Goal: Task Accomplishment & Management: Complete application form

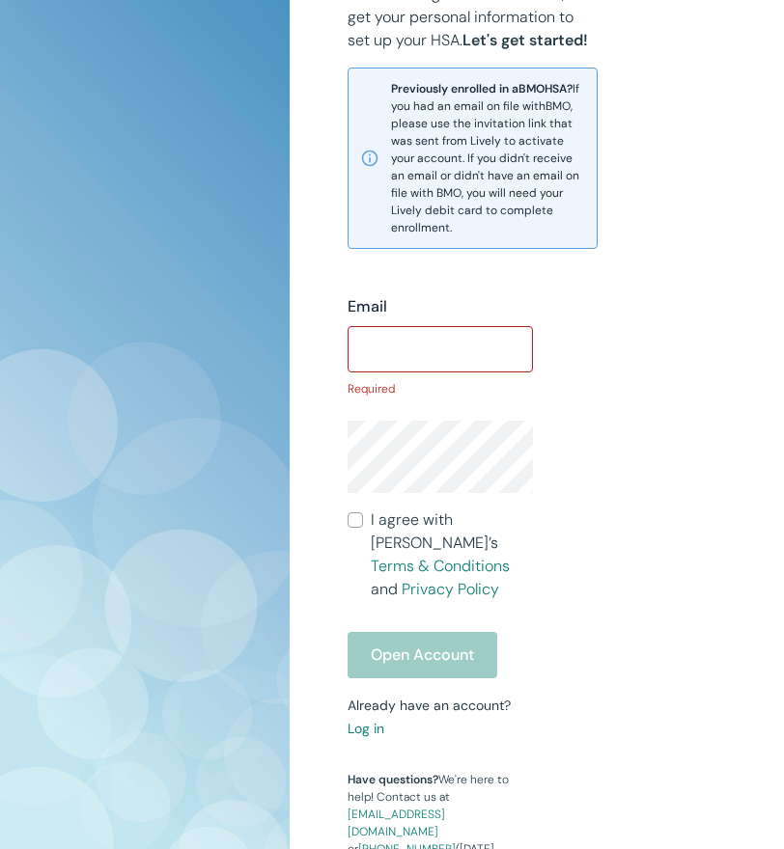
scroll to position [650, 0]
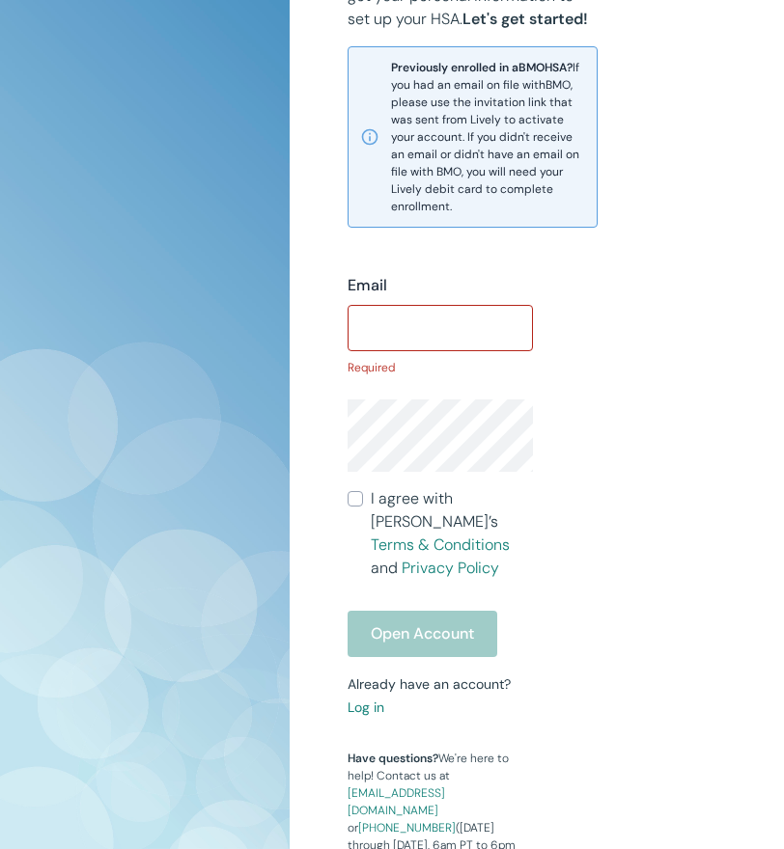
click at [390, 334] on input "Email" at bounding box center [439, 328] width 185 height 39
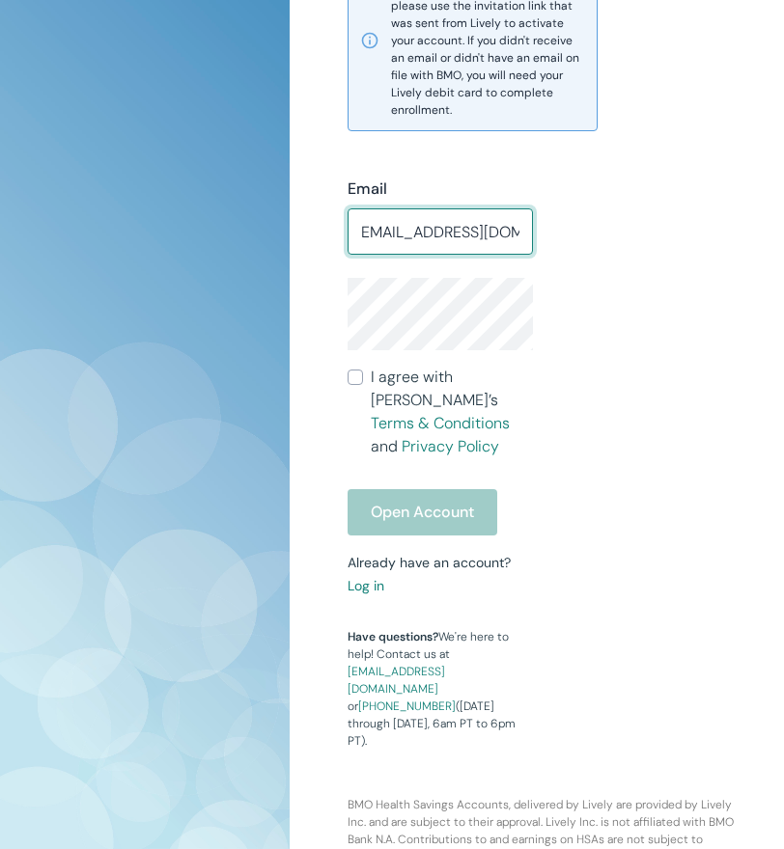
scroll to position [841, 0]
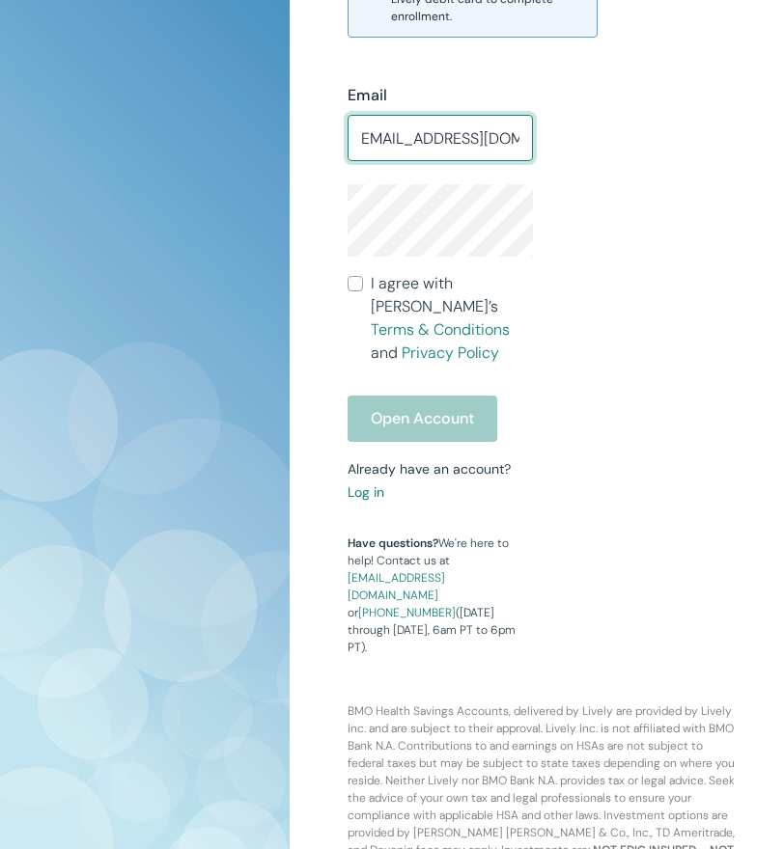
type input "[EMAIL_ADDRESS][DOMAIN_NAME]"
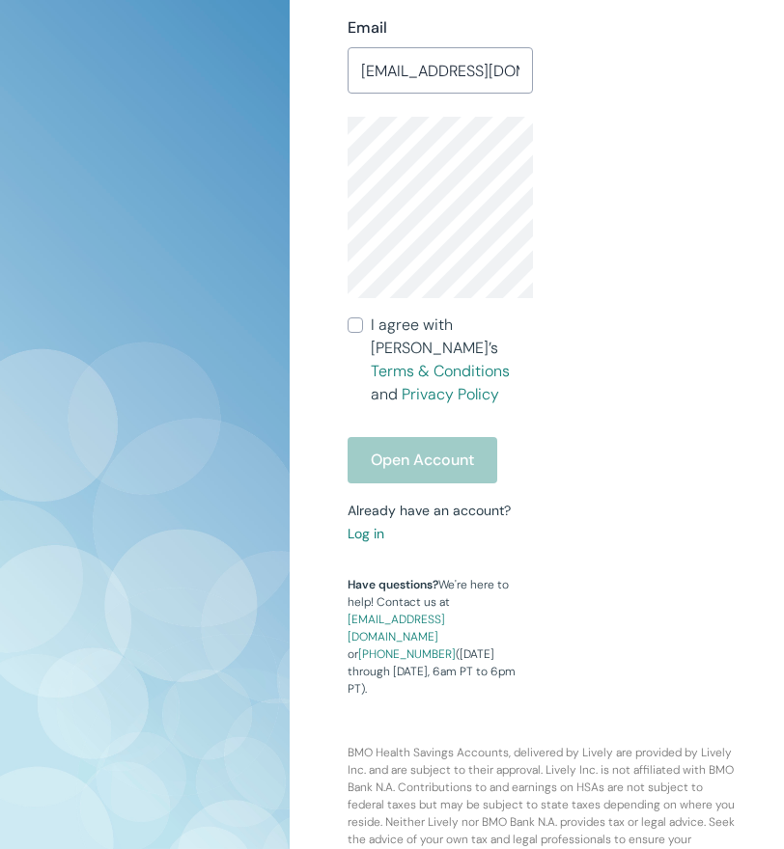
scroll to position [942, 0]
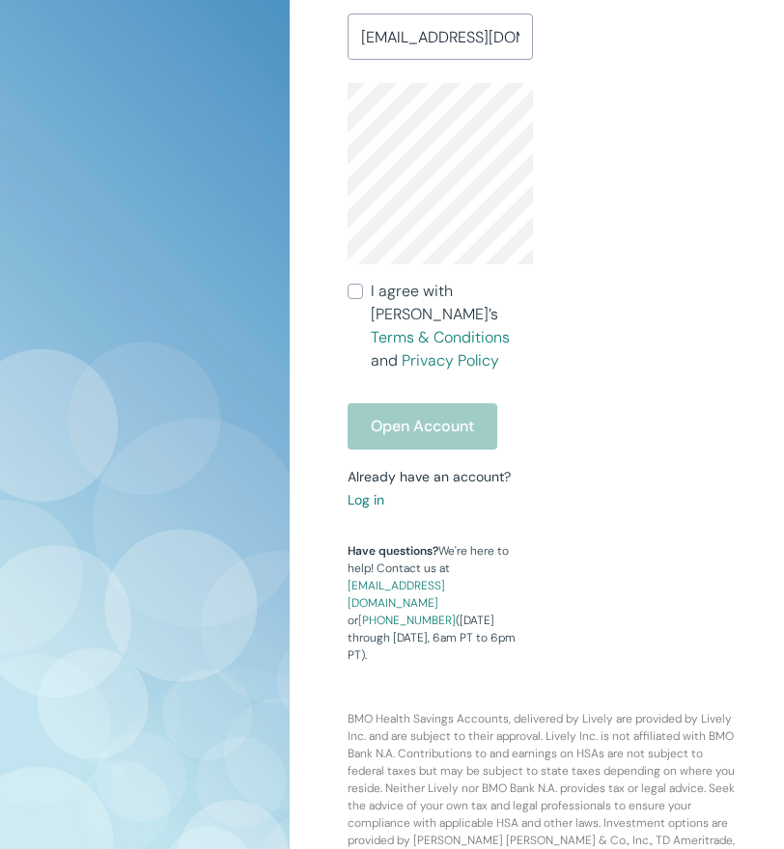
click at [355, 293] on input "I agree with Lively’s Terms & Conditions and Privacy Policy" at bounding box center [354, 291] width 15 height 15
checkbox input "true"
click at [442, 412] on button "Open Account" at bounding box center [422, 426] width 150 height 46
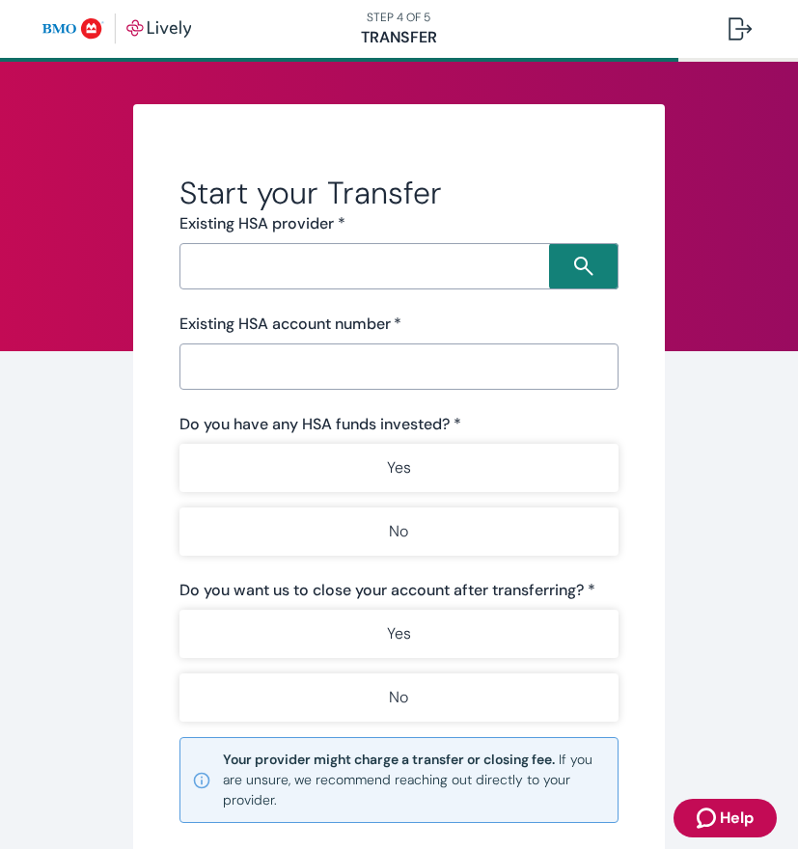
click at [261, 288] on div "​" at bounding box center [399, 266] width 439 height 46
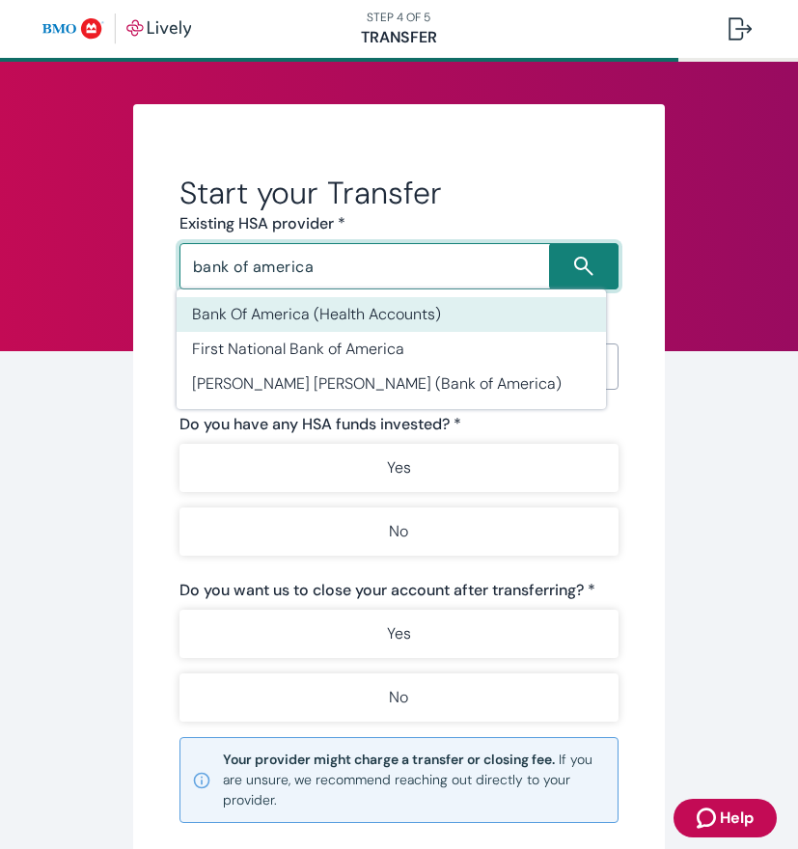
click at [262, 318] on li "Bank Of America (Health Accounts)" at bounding box center [391, 314] width 429 height 35
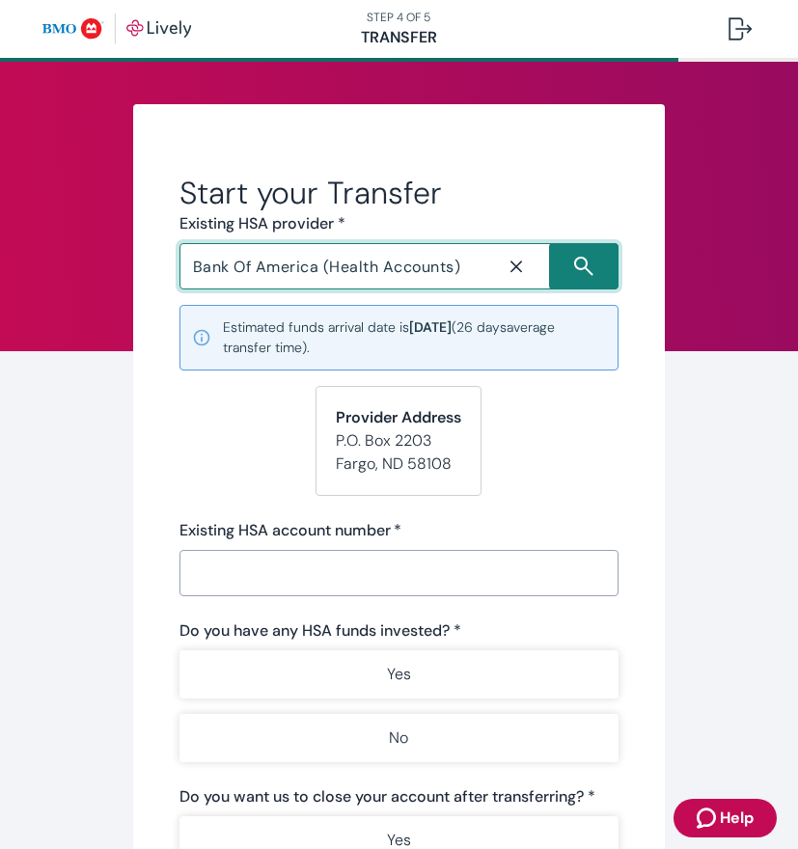
type input "Bank Of America (Health Accounts)"
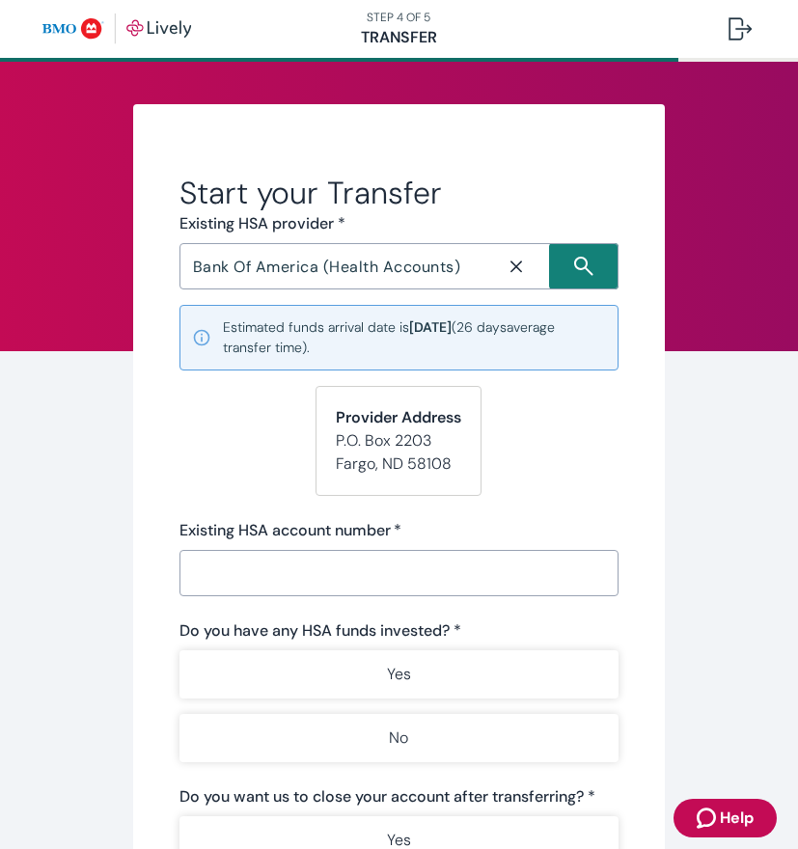
click at [553, 484] on form "Start your Transfer Existing HSA provider * Bank Of America (Health Accounts) ​…" at bounding box center [399, 648] width 439 height 949
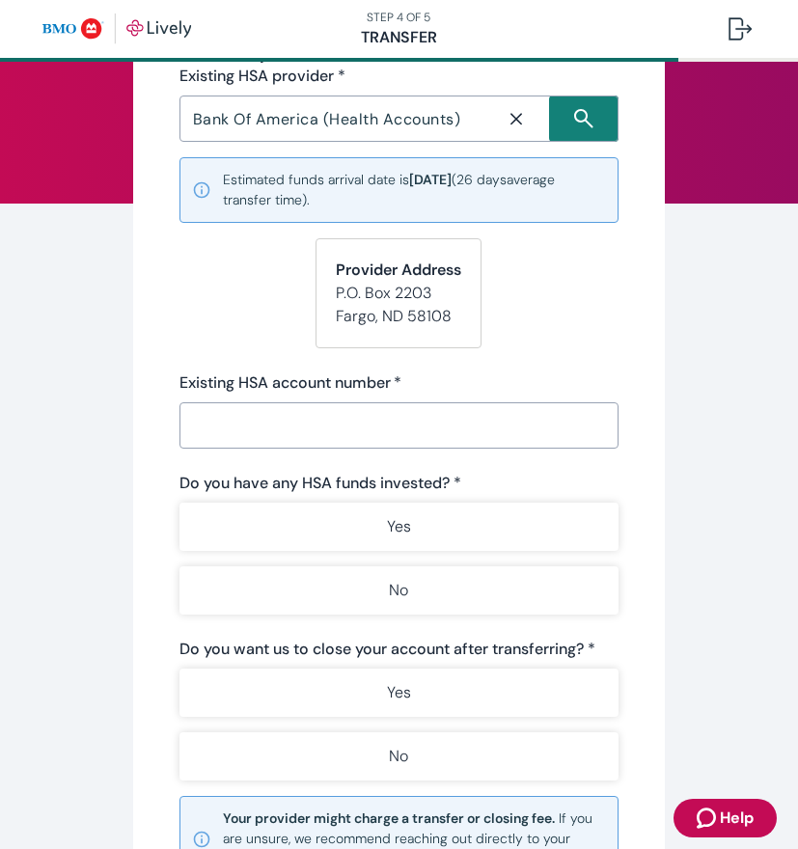
scroll to position [193, 0]
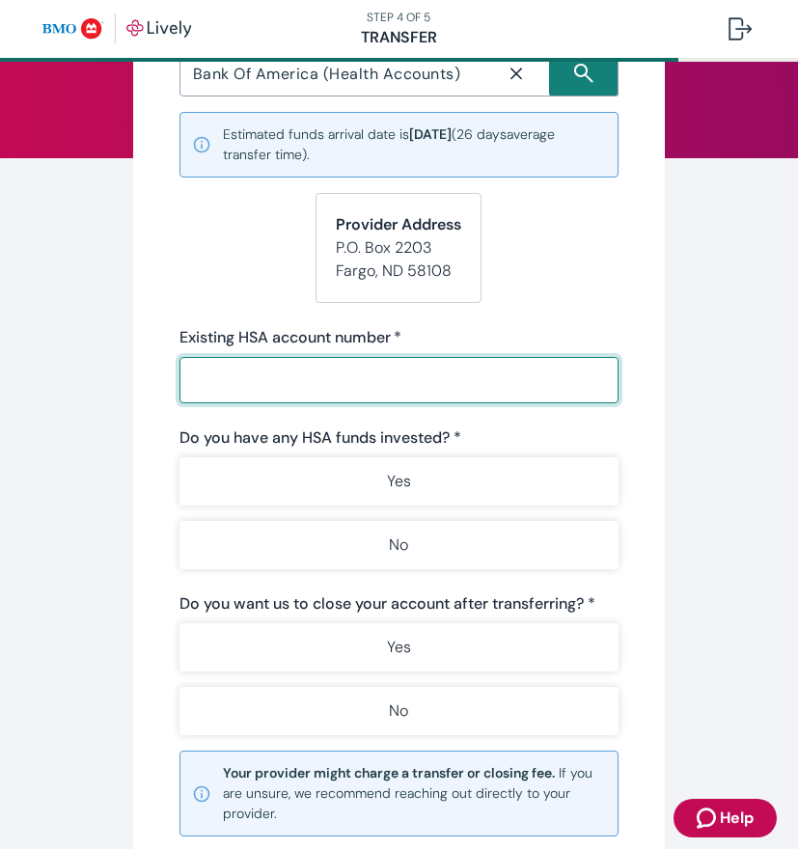
click at [342, 371] on input "Existing HSA account number   *" at bounding box center [399, 380] width 439 height 39
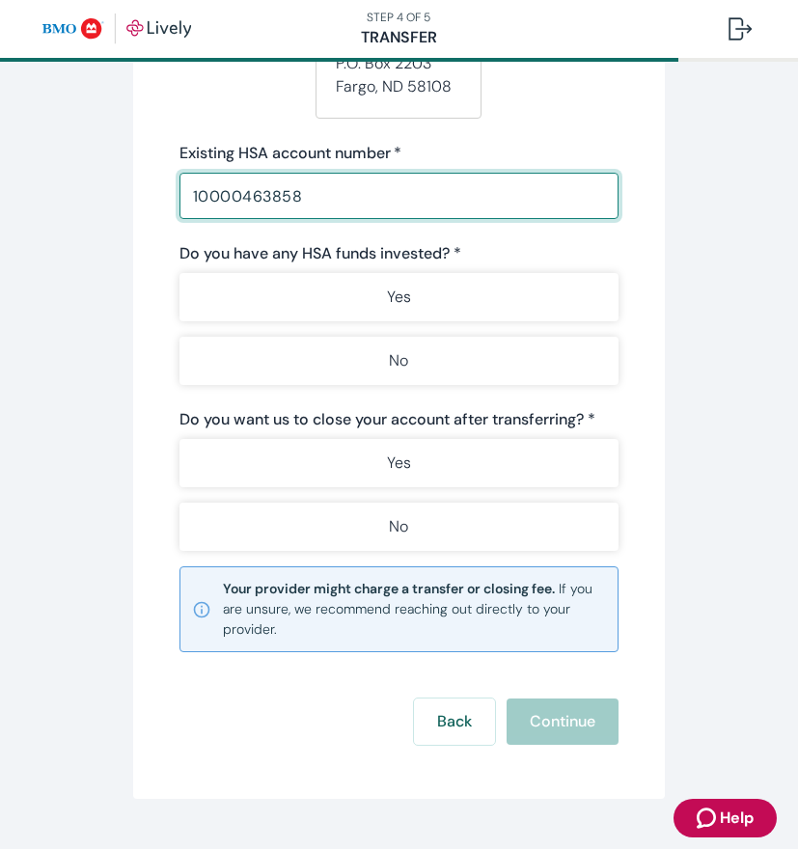
scroll to position [386, 0]
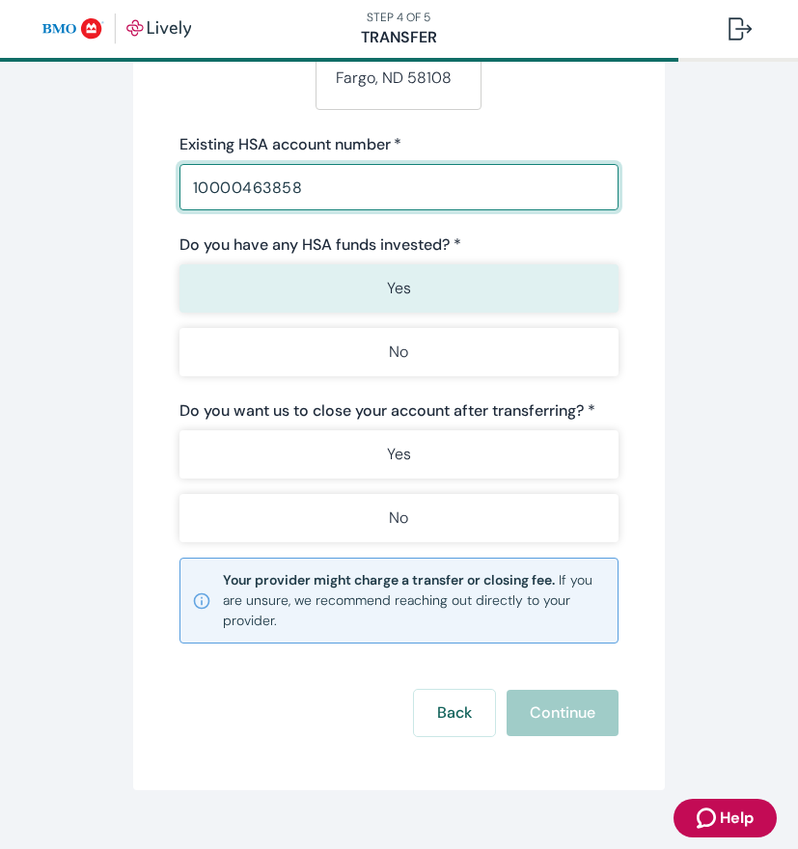
type input "10000463858"
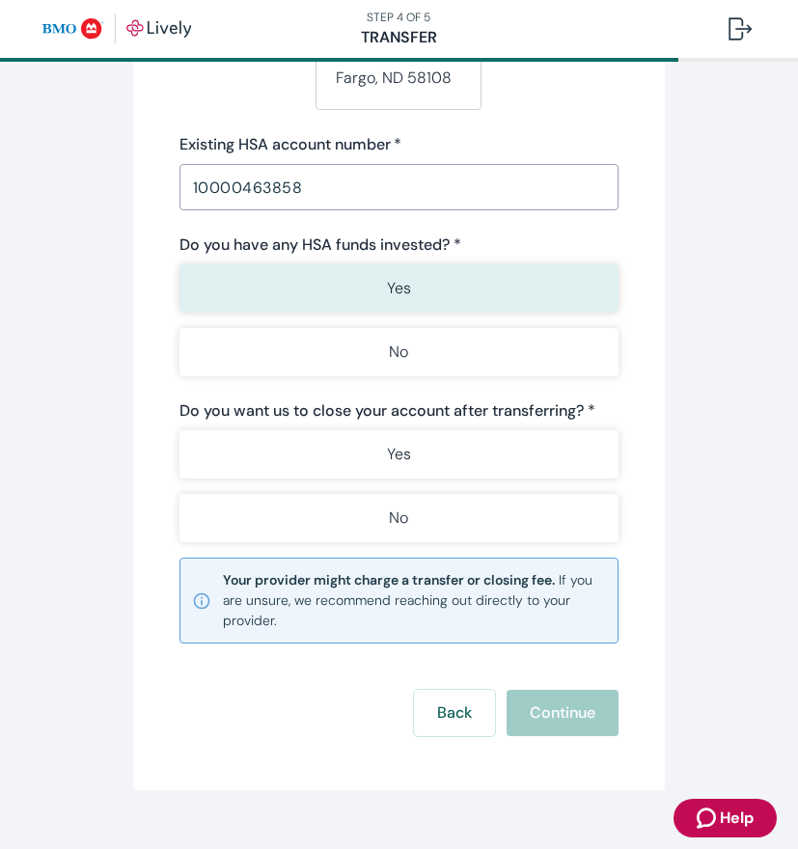
click at [371, 271] on button "Yes" at bounding box center [399, 288] width 439 height 48
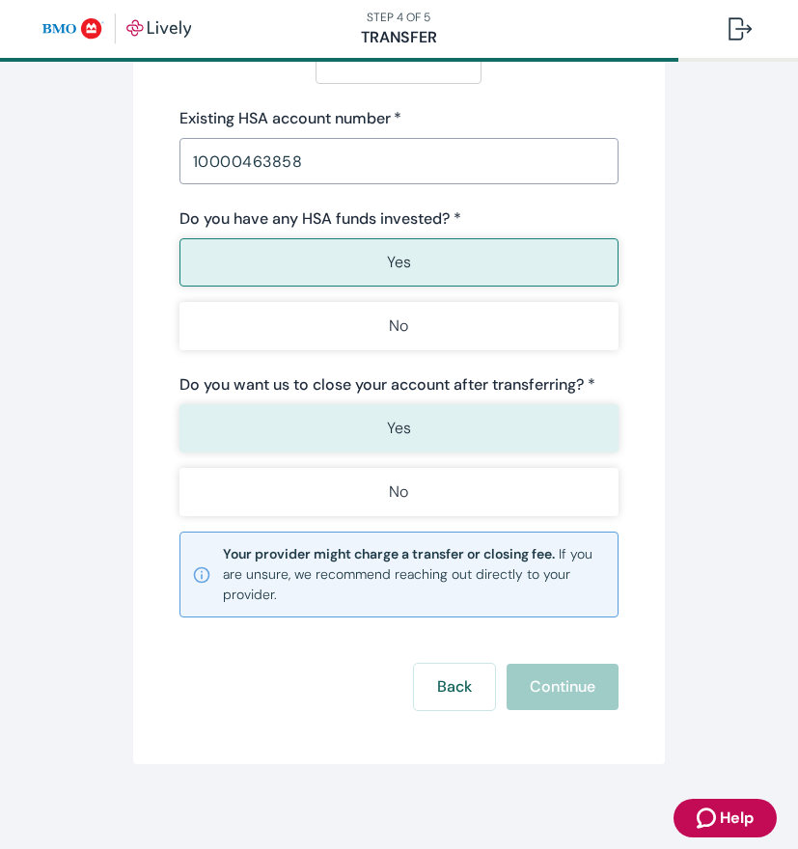
scroll to position [420, 0]
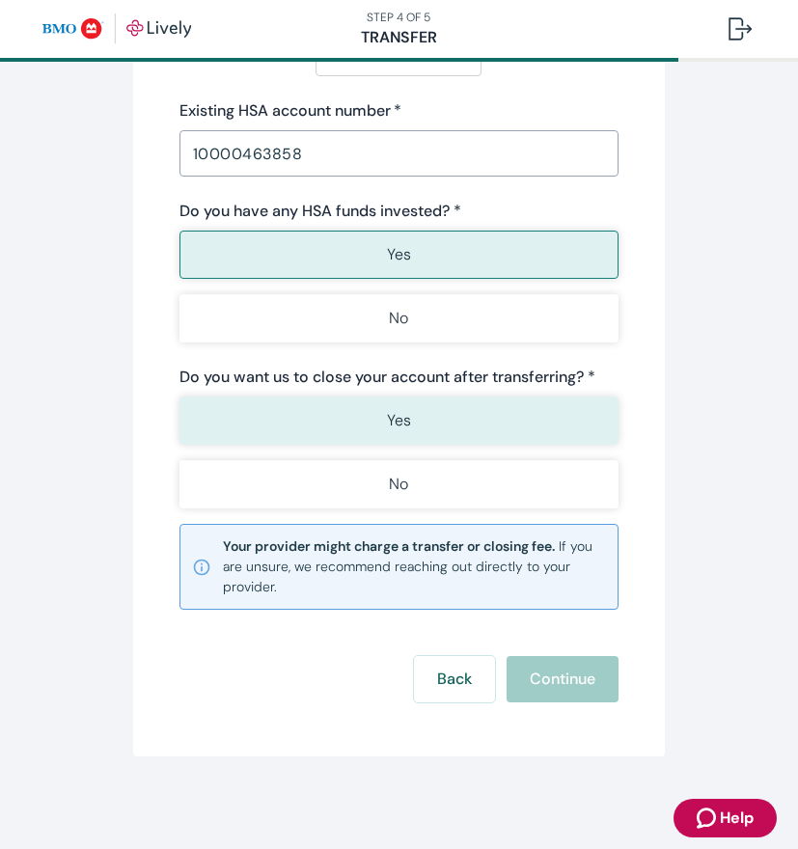
click at [413, 428] on button "Yes" at bounding box center [399, 421] width 439 height 48
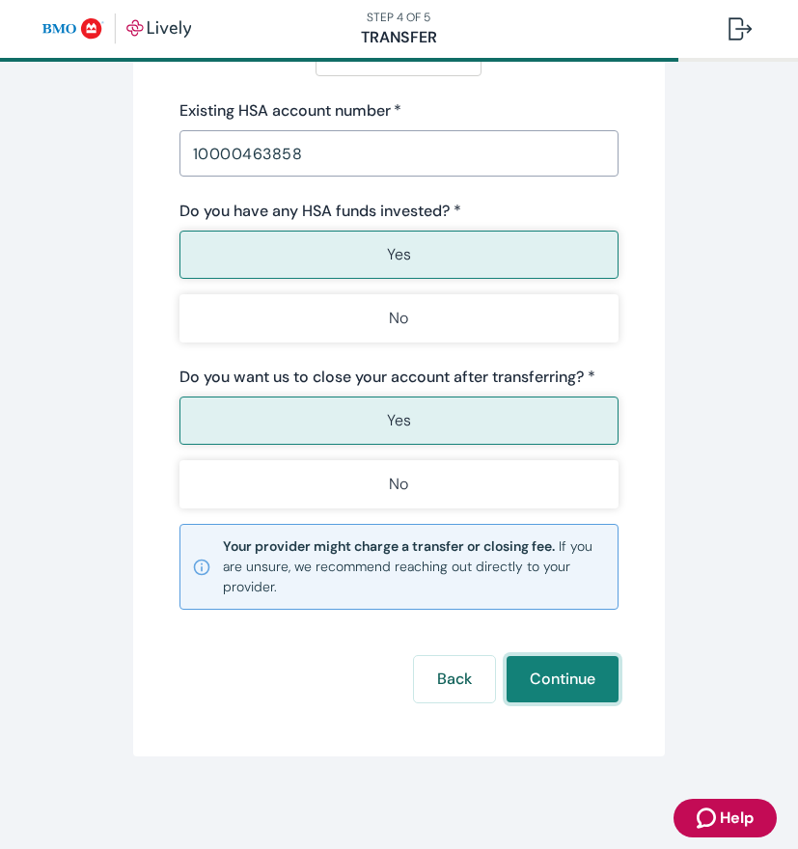
click at [556, 677] on button "Continue" at bounding box center [563, 679] width 112 height 46
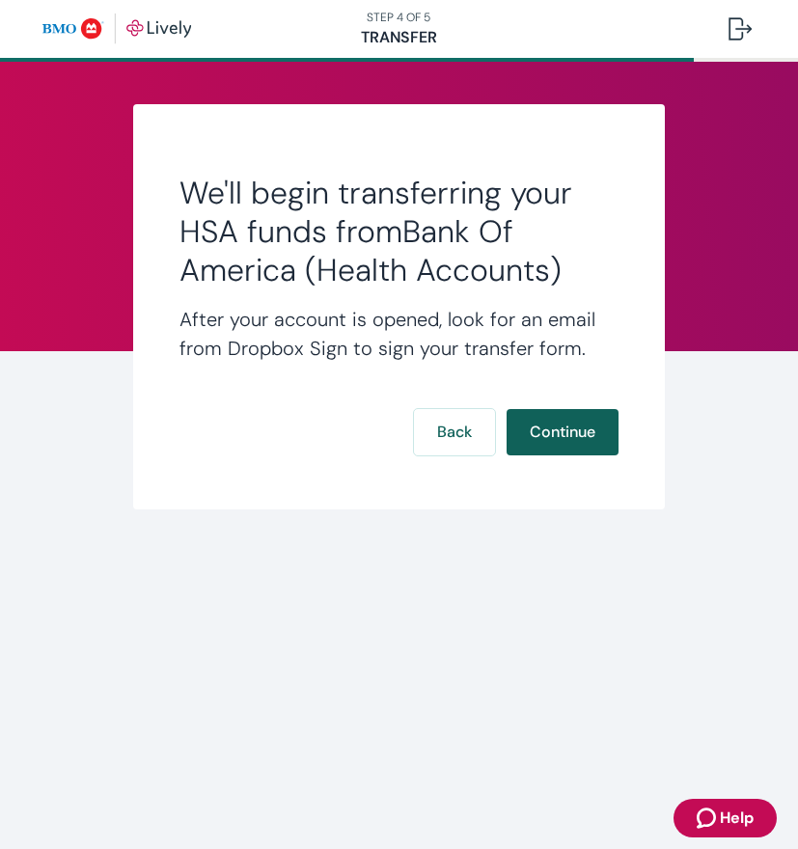
click at [586, 441] on button "Continue" at bounding box center [563, 432] width 112 height 46
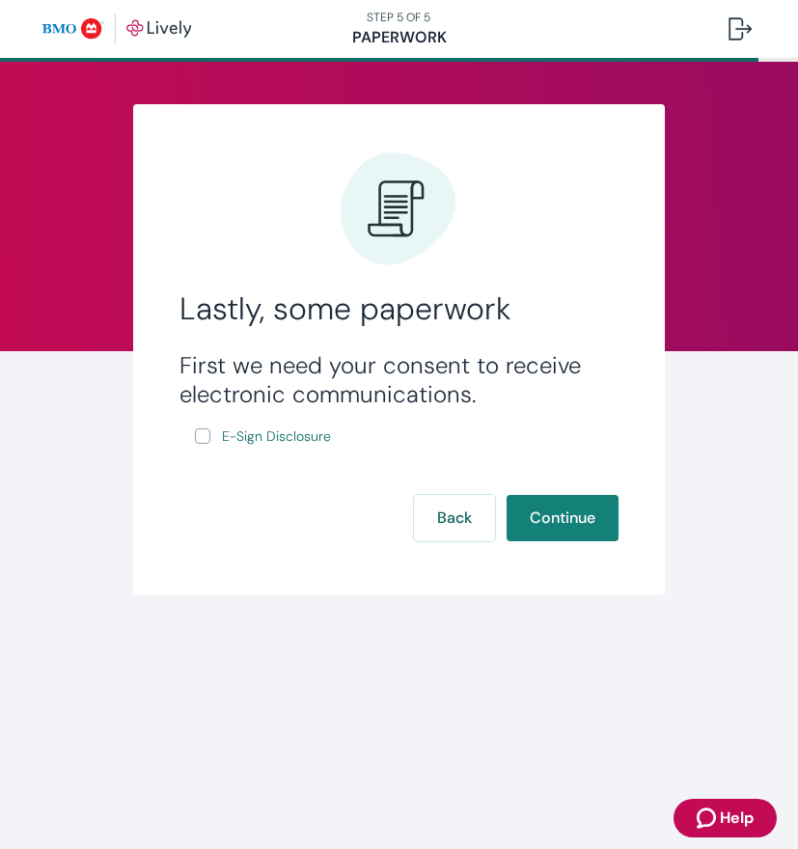
click at [205, 440] on input "E-Sign Disclosure" at bounding box center [202, 435] width 15 height 15
checkbox input "true"
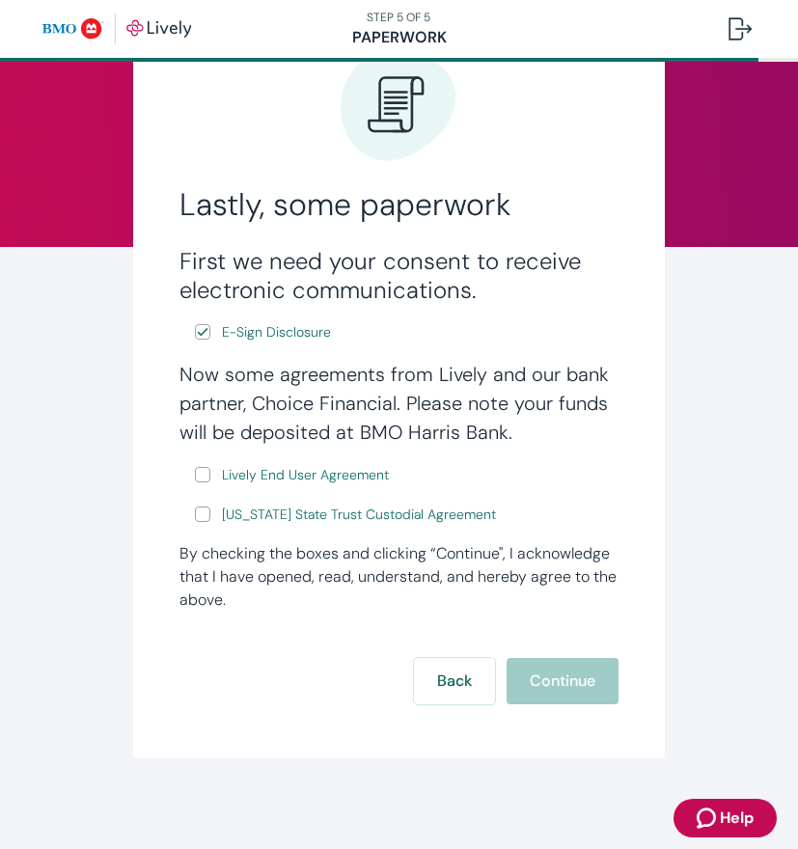
scroll to position [106, 0]
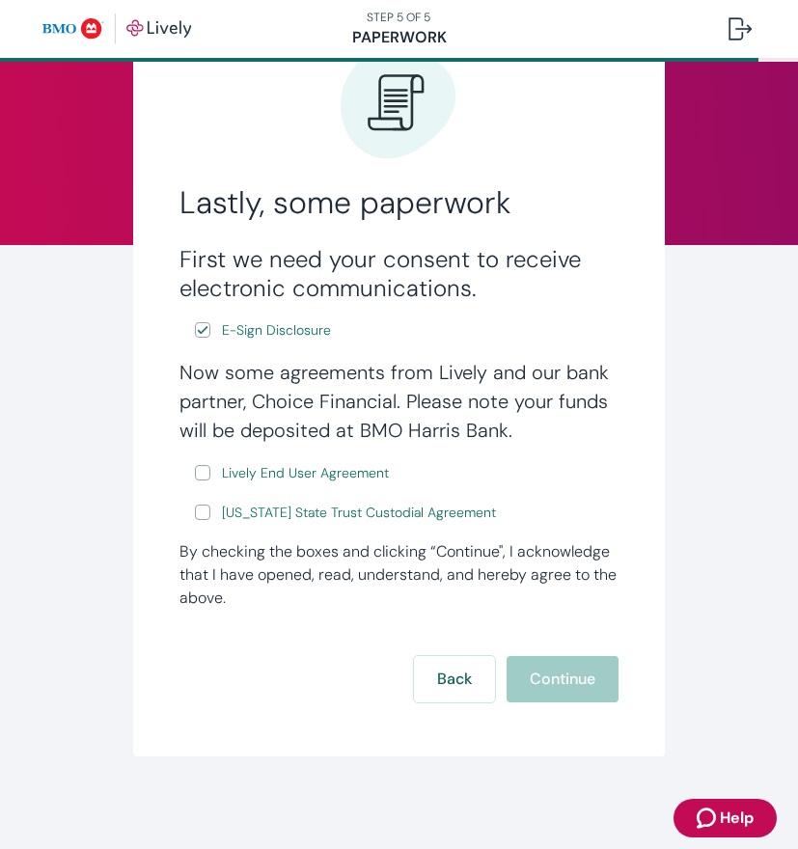
click at [197, 470] on input "Lively End User Agreement" at bounding box center [202, 472] width 15 height 15
checkbox input "true"
click at [205, 516] on input "Wyoming State Trust Custodial Agreement" at bounding box center [202, 512] width 15 height 15
click at [188, 516] on div "Now some agreements from Lively and our bank partner, Choice Financial. Please …" at bounding box center [399, 441] width 439 height 167
click at [195, 512] on input "Wyoming State Trust Custodial Agreement" at bounding box center [202, 512] width 15 height 15
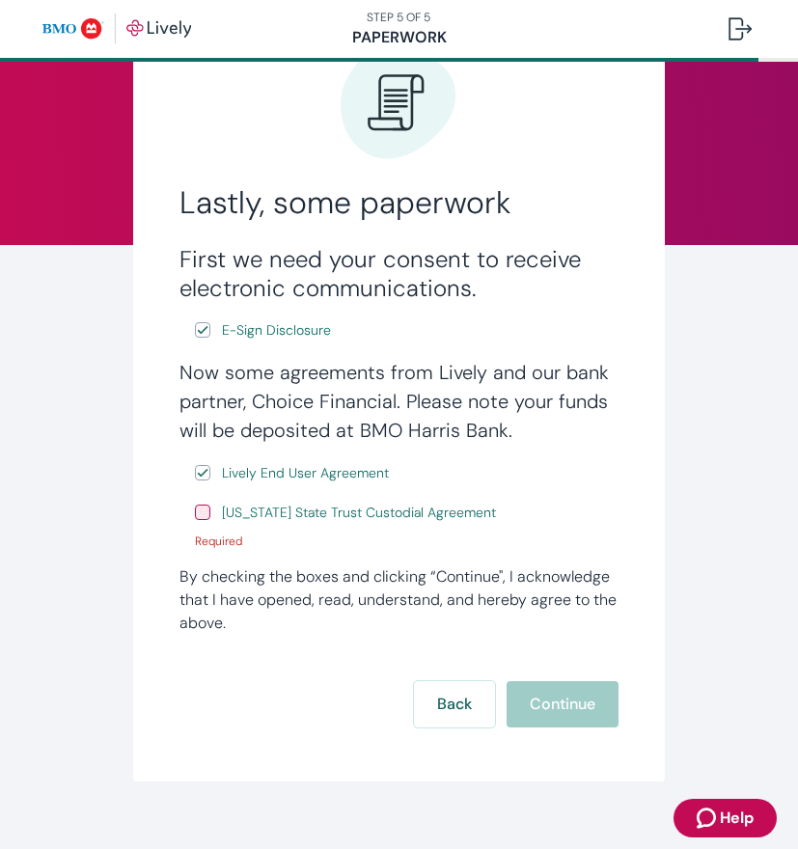
click at [195, 512] on input "Wyoming State Trust Custodial Agreement" at bounding box center [202, 512] width 15 height 15
checkbox input "true"
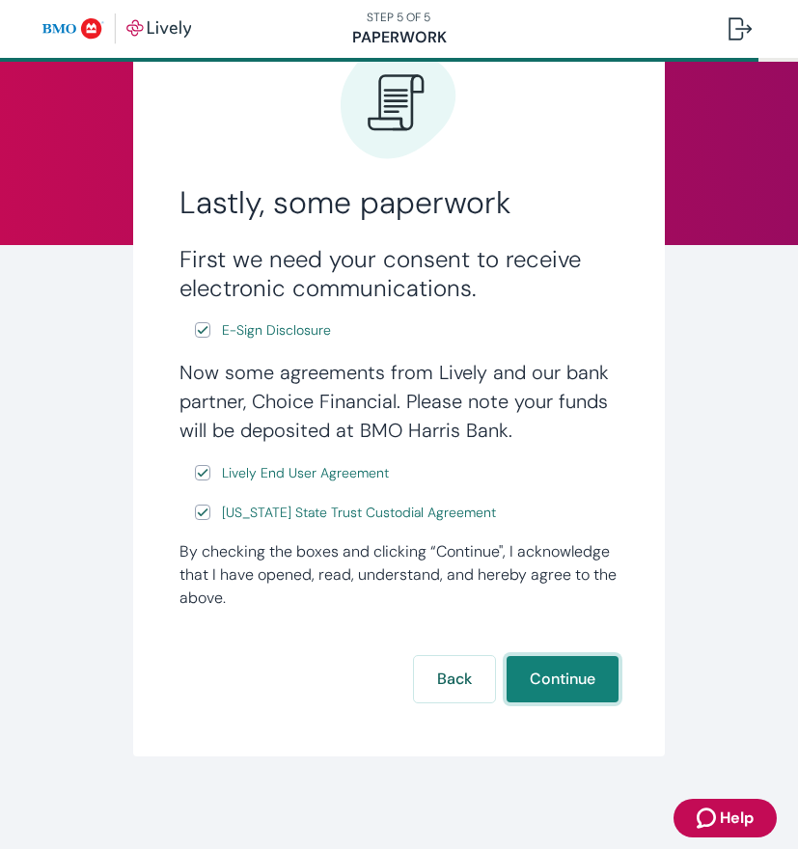
click at [533, 674] on button "Continue" at bounding box center [563, 679] width 112 height 46
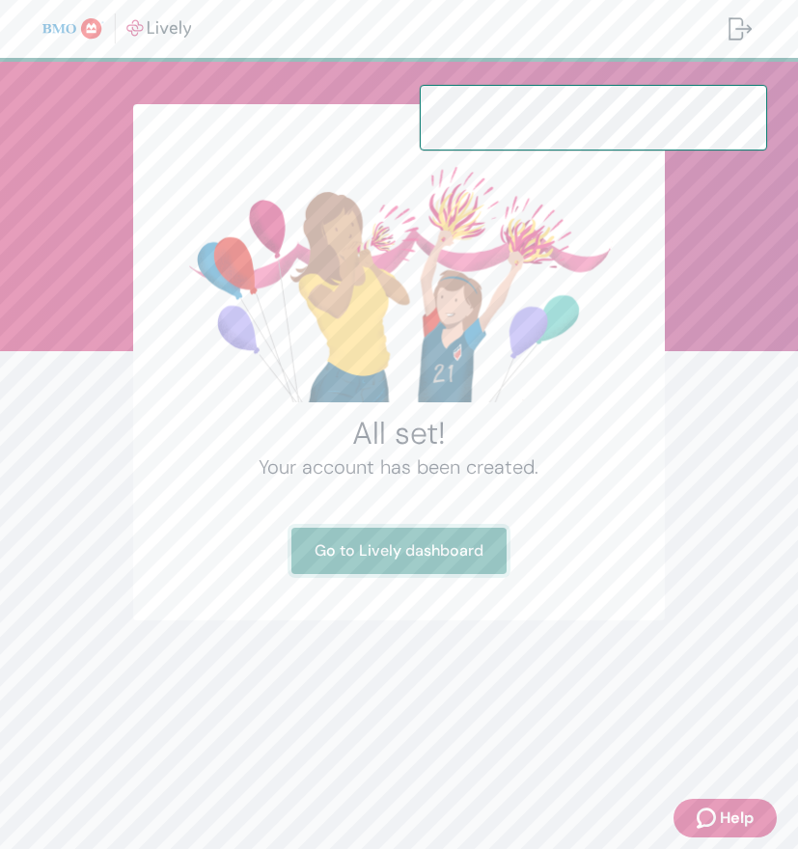
click at [426, 550] on link "Go to Lively dashboard" at bounding box center [398, 551] width 215 height 46
